Goal: Task Accomplishment & Management: Manage account settings

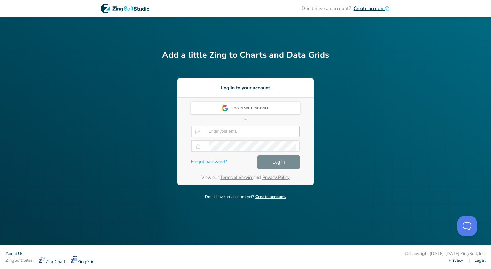
click at [234, 127] on input "email" at bounding box center [252, 131] width 87 height 10
click at [232, 102] on div "Log in with Google" at bounding box center [245, 108] width 109 height 12
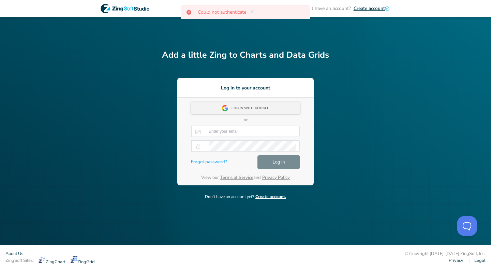
click at [270, 108] on div "Log in with Google" at bounding box center [252, 108] width 42 height 12
click at [249, 11] on icon at bounding box center [251, 11] width 5 height 5
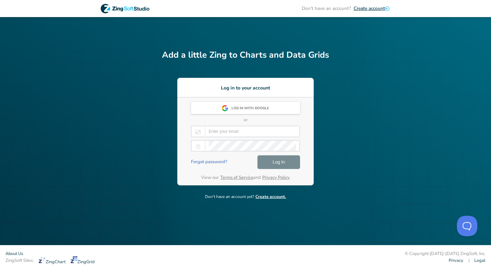
click at [203, 162] on link "Forgot password?" at bounding box center [209, 161] width 36 height 7
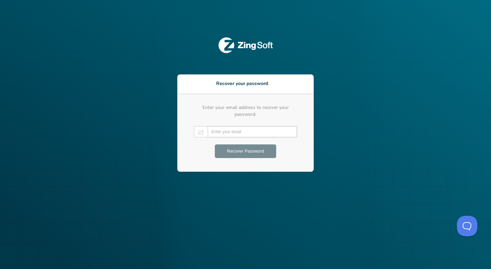
click at [230, 131] on input "email" at bounding box center [252, 131] width 82 height 10
paste input "musashino.deploy@gmail.com"
type input "musashino.deploy@gmail.com"
click at [250, 149] on span "Recover Password" at bounding box center [245, 151] width 37 height 8
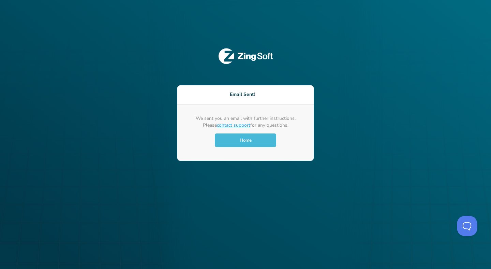
click at [247, 134] on div "Home" at bounding box center [245, 140] width 61 height 14
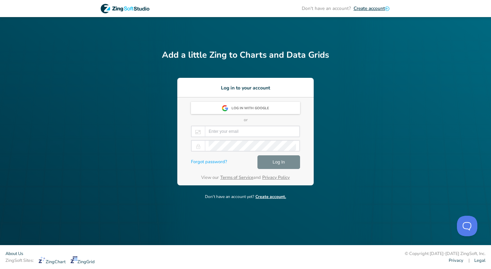
click at [138, 8] on icon at bounding box center [125, 9] width 49 height 10
click at [255, 109] on div "Log in with Google" at bounding box center [252, 108] width 42 height 12
click at [253, 11] on icon at bounding box center [251, 11] width 5 height 5
click at [130, 10] on icon at bounding box center [128, 8] width 8 height 4
click at [213, 159] on link "Forgot password?" at bounding box center [209, 161] width 36 height 7
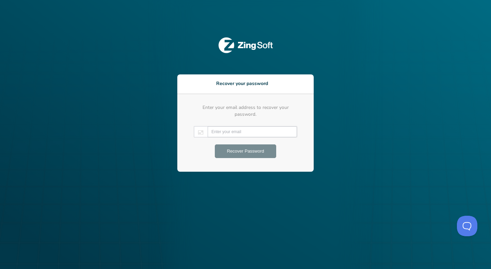
click at [234, 130] on input "email" at bounding box center [252, 131] width 82 height 10
paste input "musashino.deploy@gmail.com"
type input "musashino.deploy@gmail.com"
click at [256, 150] on span "Recover Password" at bounding box center [245, 151] width 37 height 8
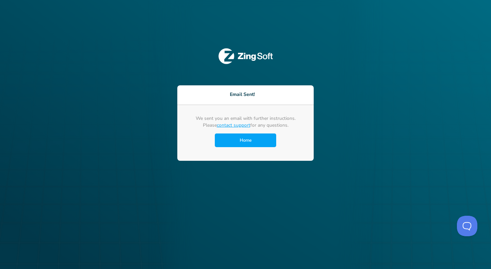
click at [240, 125] on link "contact support" at bounding box center [233, 125] width 33 height 6
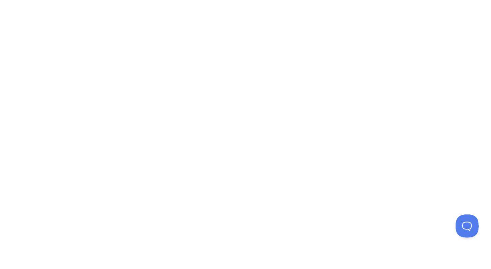
click at [466, 227] on button at bounding box center [465, 224] width 20 height 20
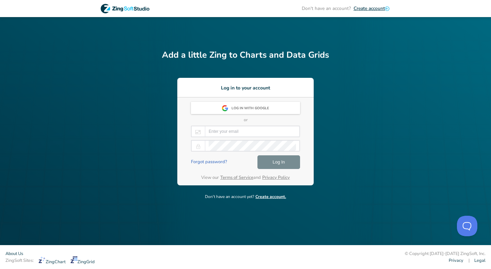
click at [225, 162] on link "Forgot password?" at bounding box center [209, 161] width 36 height 7
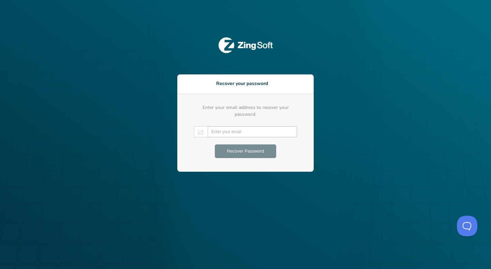
click at [228, 126] on input "email" at bounding box center [252, 131] width 82 height 10
type input "taro.sakazume@prum.jp"
click at [244, 150] on span "Recover Password" at bounding box center [245, 151] width 37 height 8
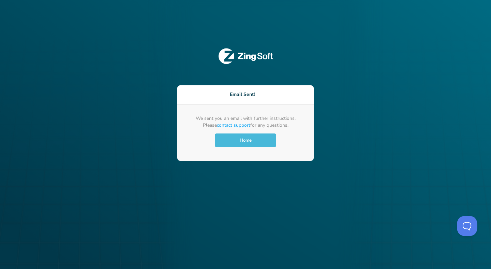
click at [248, 137] on span "Home" at bounding box center [246, 140] width 12 height 6
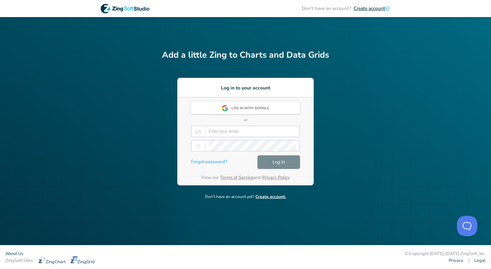
click at [123, 12] on icon at bounding box center [125, 9] width 49 height 10
click at [125, 11] on icon at bounding box center [125, 9] width 49 height 10
click at [136, 8] on icon at bounding box center [125, 9] width 49 height 10
click at [224, 136] on input "email" at bounding box center [252, 131] width 87 height 10
paste input "taro.sakazume@prum.jp"
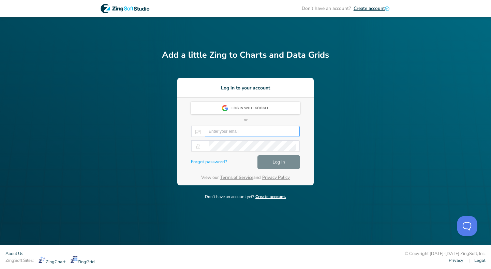
type input "taro.sakazume@prum.jp"
